Goal: Information Seeking & Learning: Find specific fact

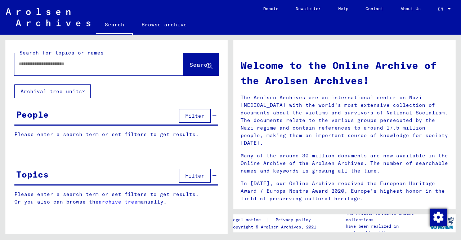
click at [68, 66] on input "text" at bounding box center [90, 64] width 143 height 8
click at [190, 65] on span "Search" at bounding box center [201, 64] width 22 height 7
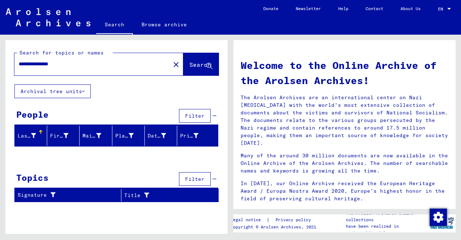
click at [68, 64] on input "**********" at bounding box center [90, 64] width 143 height 8
click at [73, 65] on input "**********" at bounding box center [90, 64] width 143 height 8
click at [192, 62] on span "Search" at bounding box center [201, 64] width 22 height 7
click at [49, 65] on input "*********" at bounding box center [90, 64] width 143 height 8
click at [190, 65] on span "Search" at bounding box center [201, 64] width 22 height 7
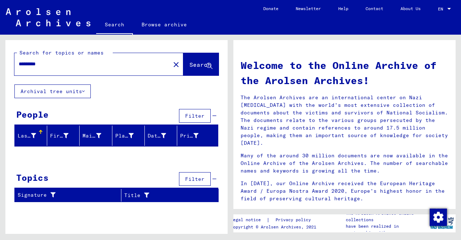
click at [57, 64] on input "*********" at bounding box center [90, 64] width 143 height 8
type input "*"
paste input "**********"
type input "**********"
click at [194, 63] on span "Search" at bounding box center [201, 64] width 22 height 7
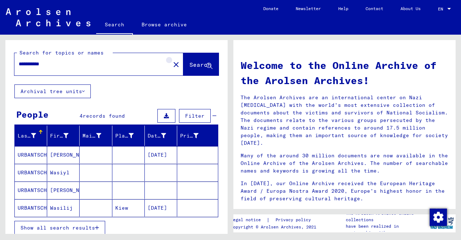
click at [172, 64] on mat-icon "close" at bounding box center [176, 64] width 9 height 9
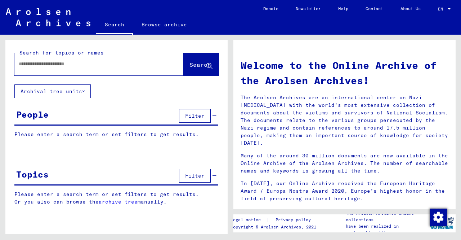
click at [140, 67] on input "text" at bounding box center [90, 64] width 143 height 8
type input "******"
click at [191, 59] on button "Search" at bounding box center [200, 64] width 35 height 22
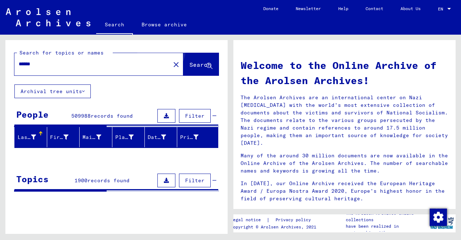
click at [191, 59] on button "Search" at bounding box center [200, 64] width 35 height 22
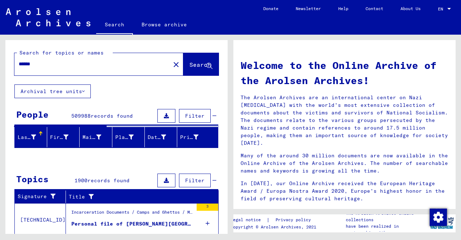
click at [188, 114] on span "Filter" at bounding box center [194, 115] width 19 height 6
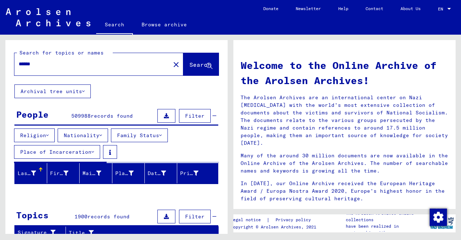
click at [102, 134] on icon at bounding box center [100, 135] width 3 height 5
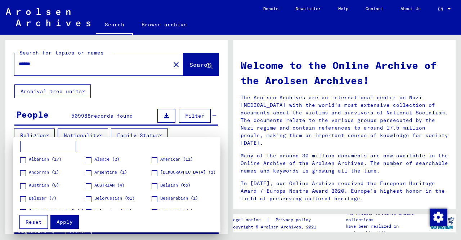
click at [57, 146] on input at bounding box center [48, 147] width 56 height 12
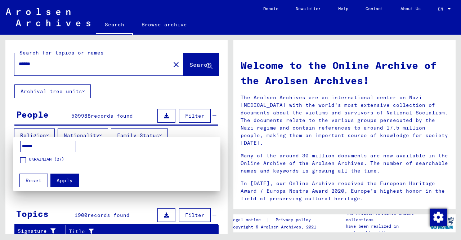
type input "******"
click at [25, 160] on span at bounding box center [23, 160] width 6 height 6
click at [63, 179] on span "Apply" at bounding box center [65, 180] width 16 height 6
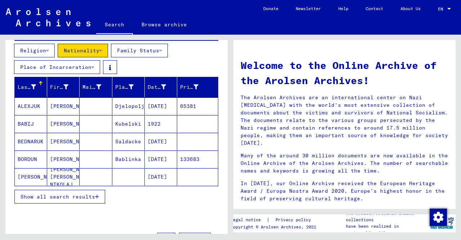
scroll to position [86, 0]
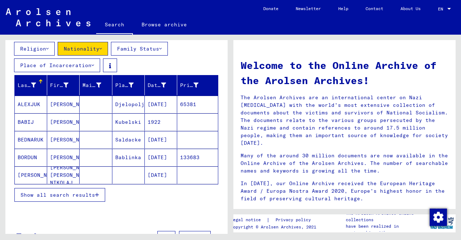
click at [75, 193] on span "Show all search results" at bounding box center [58, 194] width 75 height 6
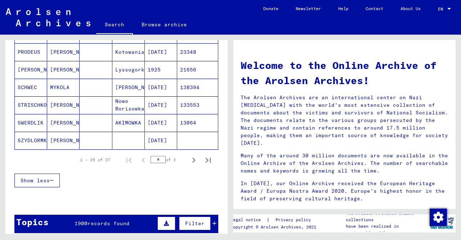
scroll to position [476, 0]
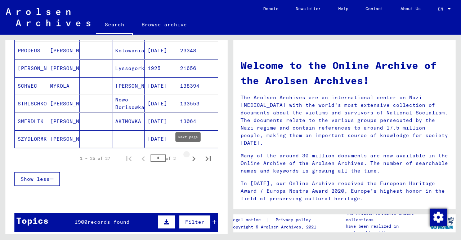
click at [190, 154] on icon "Next page" at bounding box center [194, 159] width 10 height 10
type input "*"
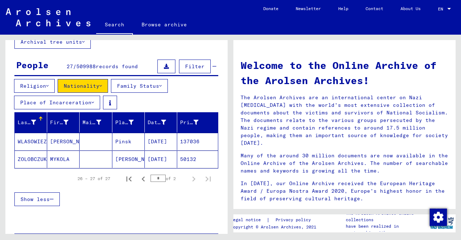
scroll to position [0, 0]
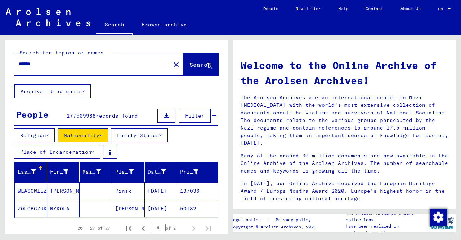
click at [106, 134] on button "Nationality" at bounding box center [83, 135] width 50 height 14
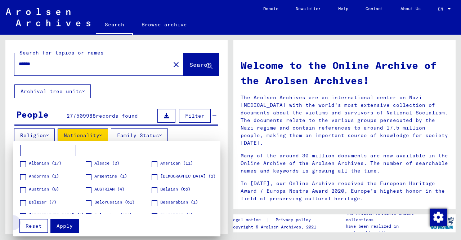
click at [34, 226] on span "Reset" at bounding box center [34, 225] width 16 height 6
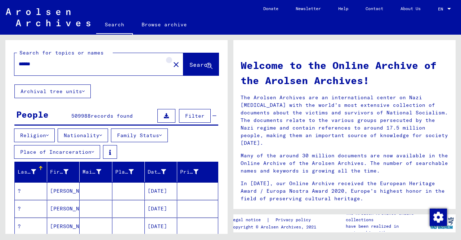
click at [172, 64] on mat-icon "close" at bounding box center [176, 64] width 9 height 9
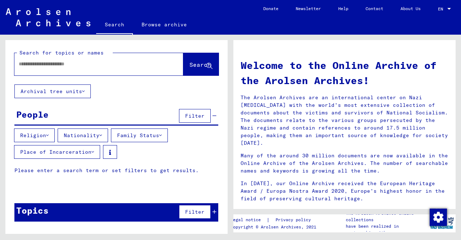
click at [63, 65] on input "text" at bounding box center [90, 64] width 143 height 8
paste input "********"
type input "********"
click at [190, 65] on span "Search" at bounding box center [201, 64] width 22 height 7
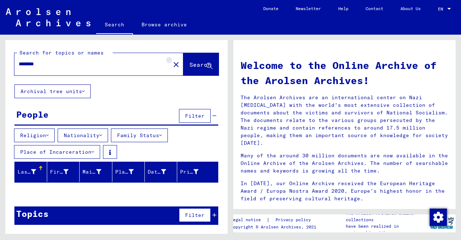
click at [172, 64] on mat-icon "close" at bounding box center [176, 64] width 9 height 9
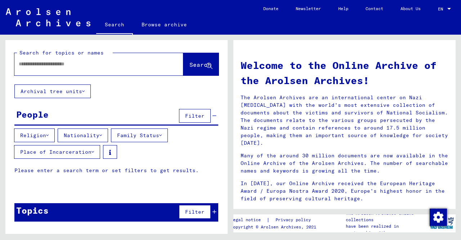
click at [65, 66] on input "text" at bounding box center [90, 64] width 143 height 8
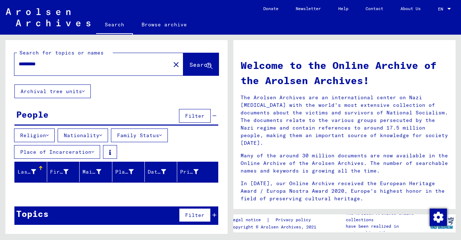
type input "*********"
click at [190, 67] on span "Search" at bounding box center [201, 64] width 22 height 7
click at [172, 64] on mat-icon "close" at bounding box center [176, 64] width 9 height 9
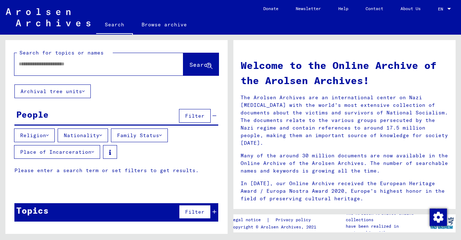
click at [85, 61] on input "text" at bounding box center [90, 64] width 143 height 8
paste input "**********"
click at [190, 66] on span "Search" at bounding box center [201, 64] width 22 height 7
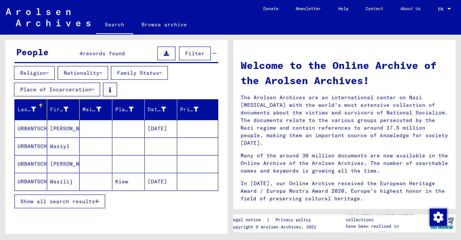
scroll to position [87, 0]
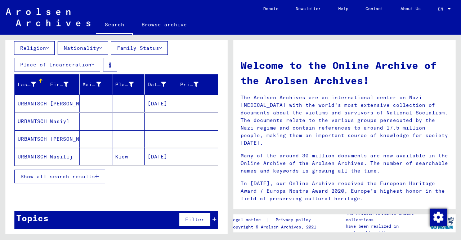
click at [27, 157] on mat-cell "URBANTSCHUK" at bounding box center [31, 156] width 32 height 17
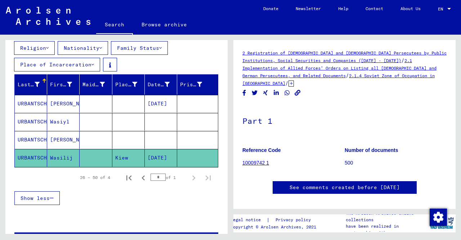
click at [33, 120] on mat-cell "URBANTSCHUK" at bounding box center [31, 122] width 32 height 18
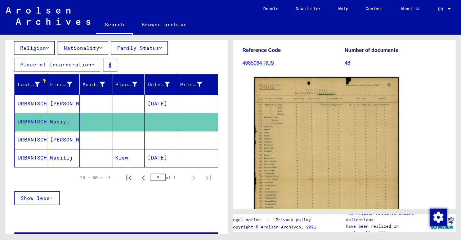
scroll to position [115, 0]
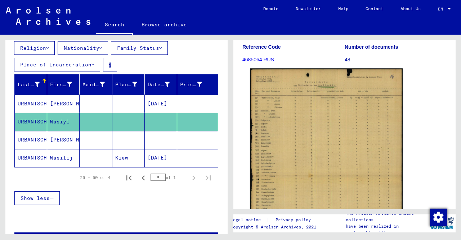
click at [344, 136] on img at bounding box center [326, 176] width 152 height 216
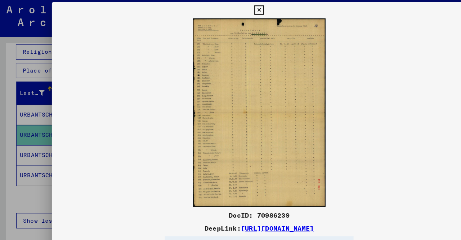
click at [229, 9] on icon at bounding box center [230, 10] width 8 height 9
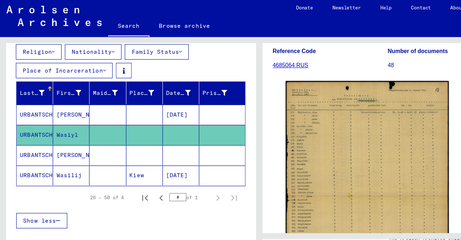
click at [30, 100] on mat-cell "URBANTSCHUK" at bounding box center [31, 104] width 32 height 18
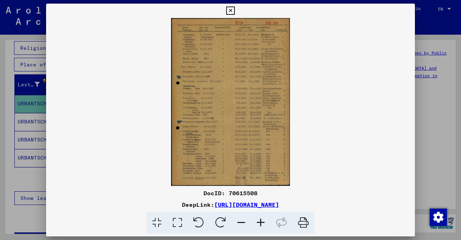
click at [231, 9] on icon at bounding box center [230, 10] width 8 height 9
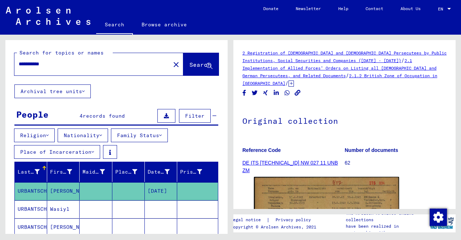
click at [58, 63] on input "**********" at bounding box center [92, 64] width 147 height 8
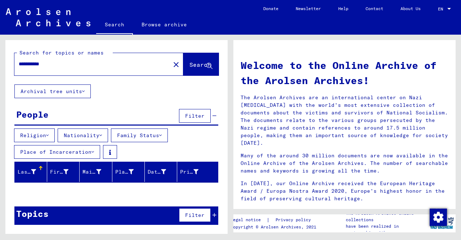
click at [58, 63] on input "**********" at bounding box center [90, 64] width 143 height 8
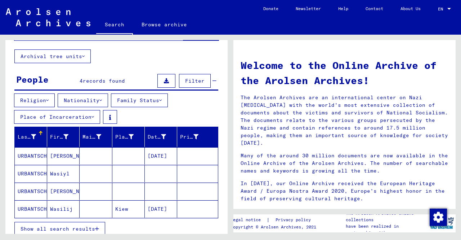
scroll to position [46, 0]
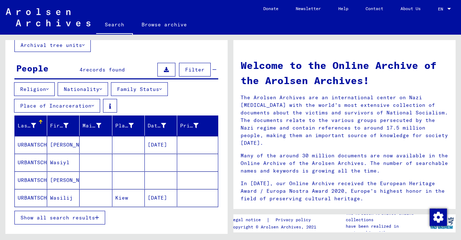
click at [170, 121] on div "Date of Birth" at bounding box center [162, 126] width 29 height 12
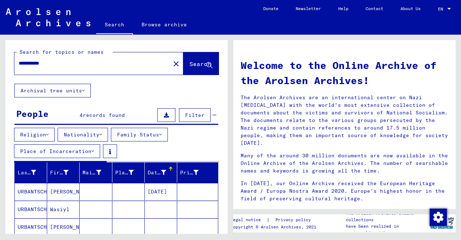
scroll to position [0, 0]
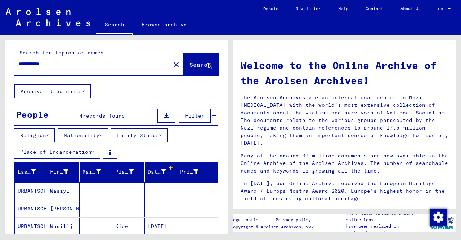
click at [58, 61] on input "**********" at bounding box center [90, 64] width 143 height 8
type input "**********"
click at [197, 67] on span "Search" at bounding box center [201, 64] width 22 height 7
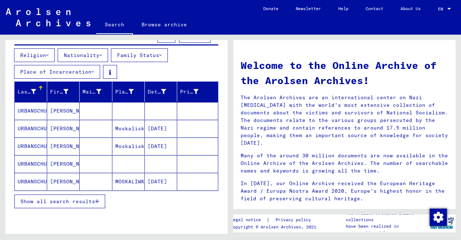
scroll to position [83, 0]
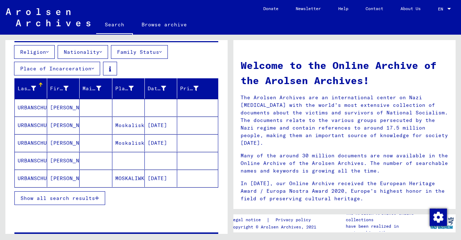
click at [68, 195] on span "Show all search results" at bounding box center [58, 198] width 75 height 6
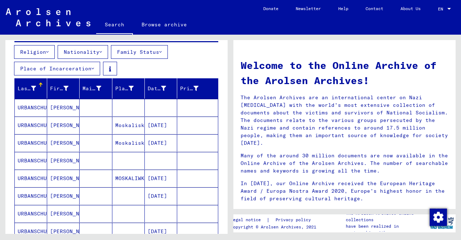
click at [34, 124] on mat-cell "URBANSCHUK" at bounding box center [31, 124] width 32 height 17
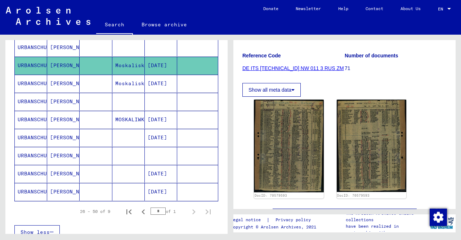
scroll to position [139, 0]
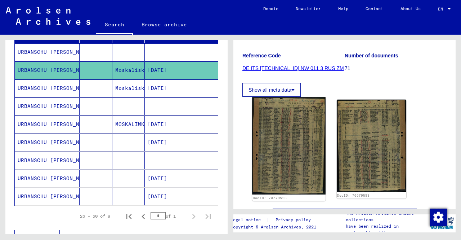
click at [293, 135] on img at bounding box center [288, 145] width 73 height 97
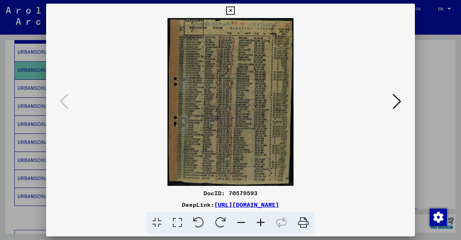
click at [231, 10] on icon at bounding box center [230, 10] width 8 height 9
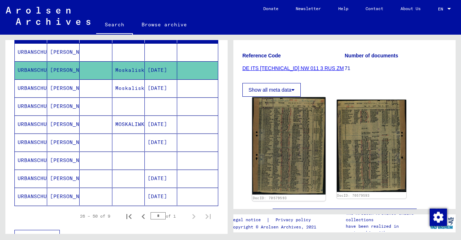
click at [293, 163] on img at bounding box center [288, 145] width 73 height 97
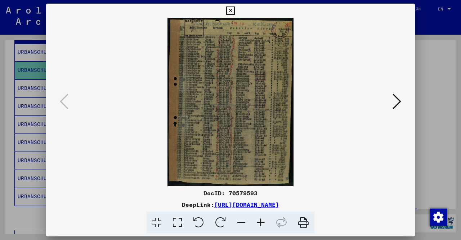
click at [279, 204] on link "[URL][DOMAIN_NAME]" at bounding box center [246, 204] width 65 height 7
click at [232, 10] on icon at bounding box center [230, 10] width 8 height 9
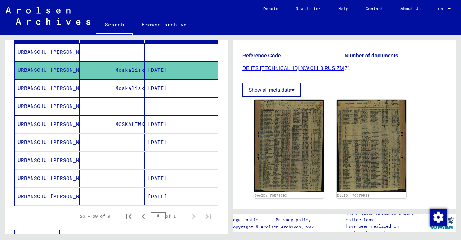
click at [65, 87] on mat-cell "[PERSON_NAME]" at bounding box center [63, 88] width 32 height 18
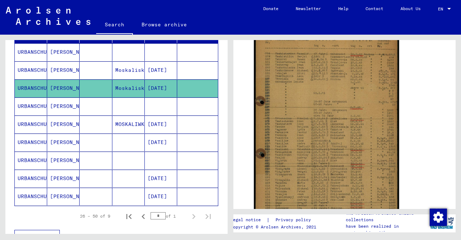
scroll to position [171, 0]
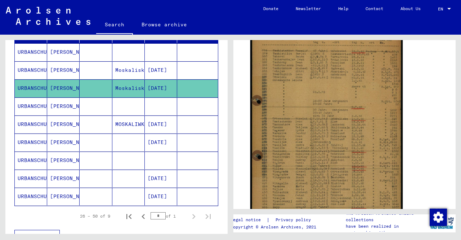
click at [336, 141] on img at bounding box center [326, 125] width 152 height 215
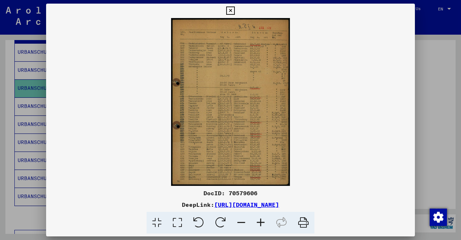
click at [231, 8] on icon at bounding box center [230, 10] width 8 height 9
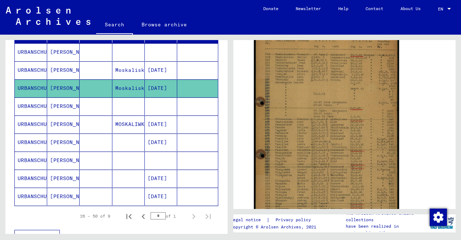
click at [57, 123] on mat-cell "[PERSON_NAME]" at bounding box center [63, 124] width 32 height 18
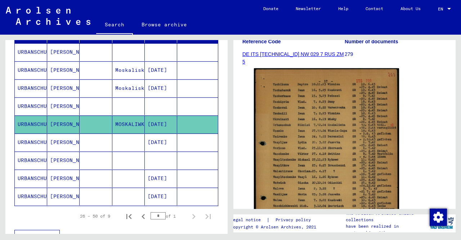
scroll to position [122, 0]
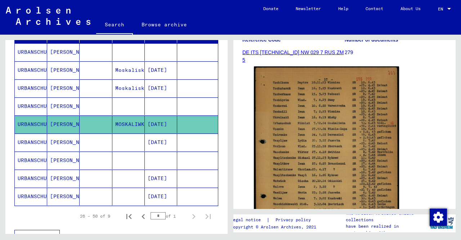
click at [347, 151] on img at bounding box center [326, 167] width 145 height 203
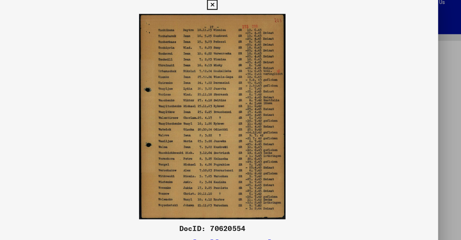
click at [231, 10] on icon at bounding box center [230, 10] width 8 height 9
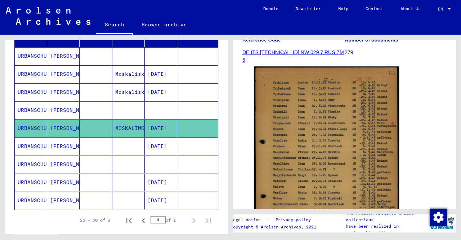
scroll to position [142, 0]
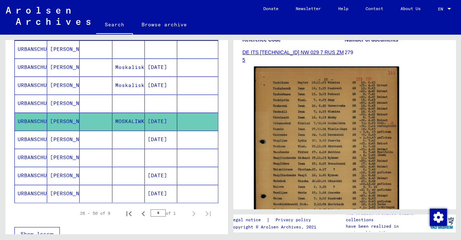
click at [65, 136] on mat-cell "[PERSON_NAME]" at bounding box center [63, 139] width 32 height 18
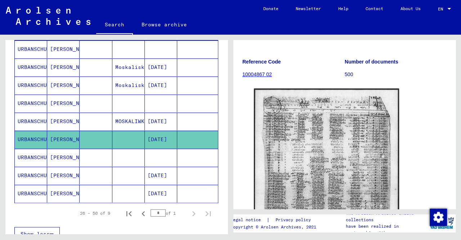
scroll to position [114, 0]
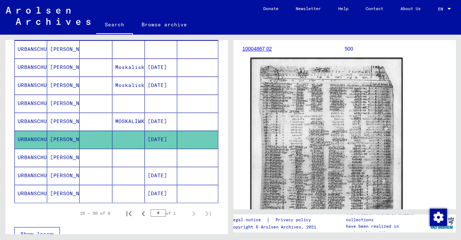
click at [351, 143] on img at bounding box center [326, 165] width 152 height 215
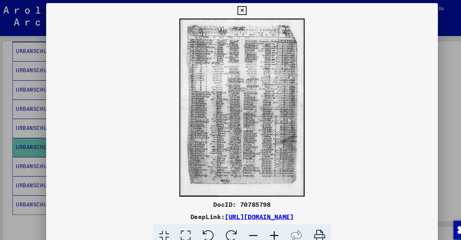
click at [232, 9] on icon at bounding box center [230, 10] width 8 height 9
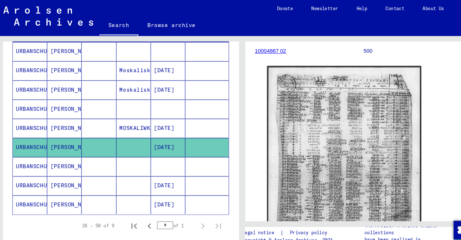
click at [61, 170] on mat-cell "[PERSON_NAME]" at bounding box center [63, 175] width 32 height 18
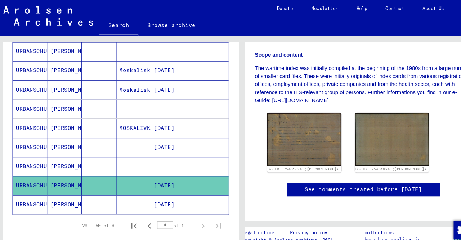
scroll to position [185, 0]
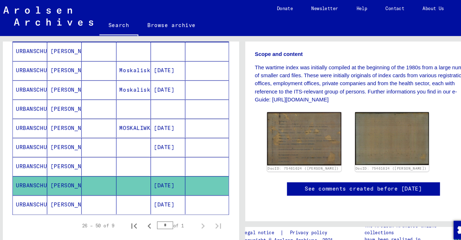
click at [293, 107] on img at bounding box center [289, 131] width 70 height 50
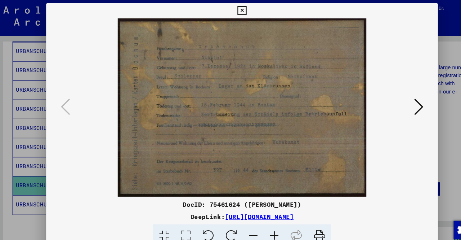
click at [401, 155] on div at bounding box center [230, 102] width 369 height 168
click at [395, 101] on icon at bounding box center [397, 101] width 9 height 17
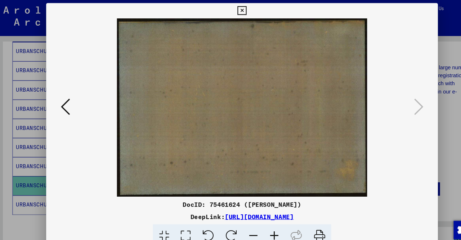
click at [230, 9] on icon at bounding box center [230, 10] width 8 height 9
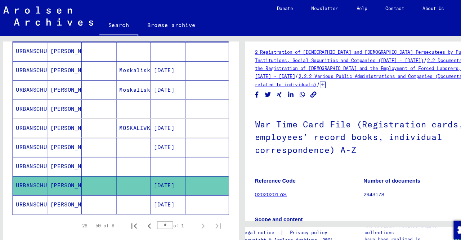
scroll to position [0, 0]
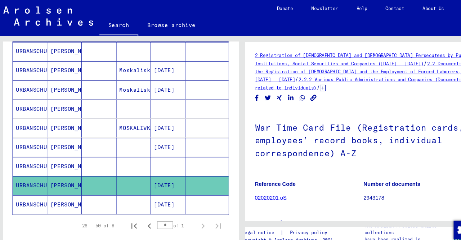
click at [62, 190] on mat-cell "[PERSON_NAME]" at bounding box center [63, 193] width 32 height 18
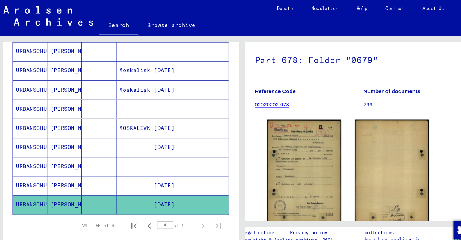
scroll to position [90, 0]
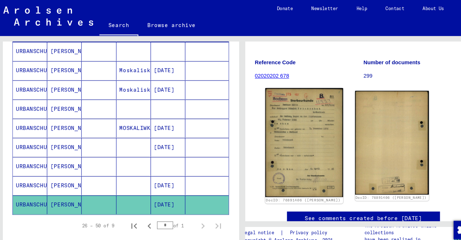
click at [293, 132] on img at bounding box center [288, 135] width 73 height 102
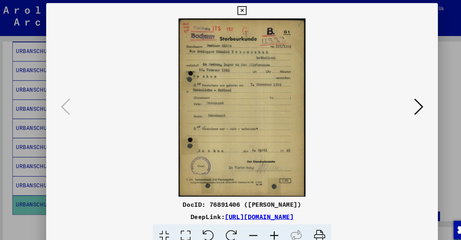
click at [394, 104] on icon at bounding box center [397, 101] width 9 height 17
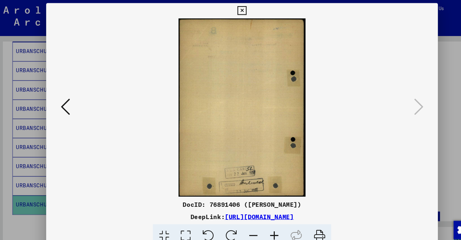
click at [65, 105] on icon at bounding box center [64, 101] width 9 height 17
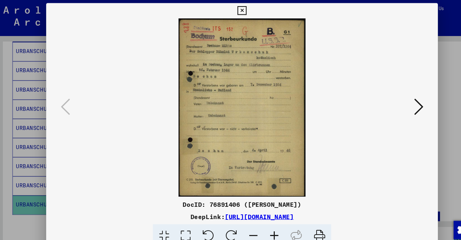
click at [401, 101] on icon at bounding box center [397, 101] width 9 height 17
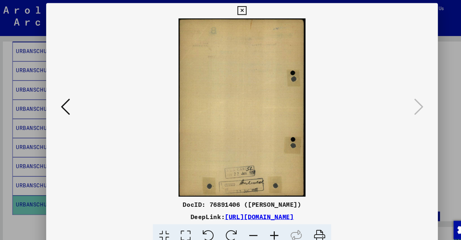
click at [360, 181] on img at bounding box center [231, 102] width 320 height 168
click at [65, 101] on icon at bounding box center [64, 101] width 9 height 17
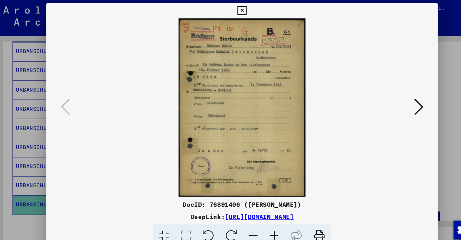
click at [231, 10] on icon at bounding box center [230, 10] width 8 height 9
